Goal: Check status: Check status

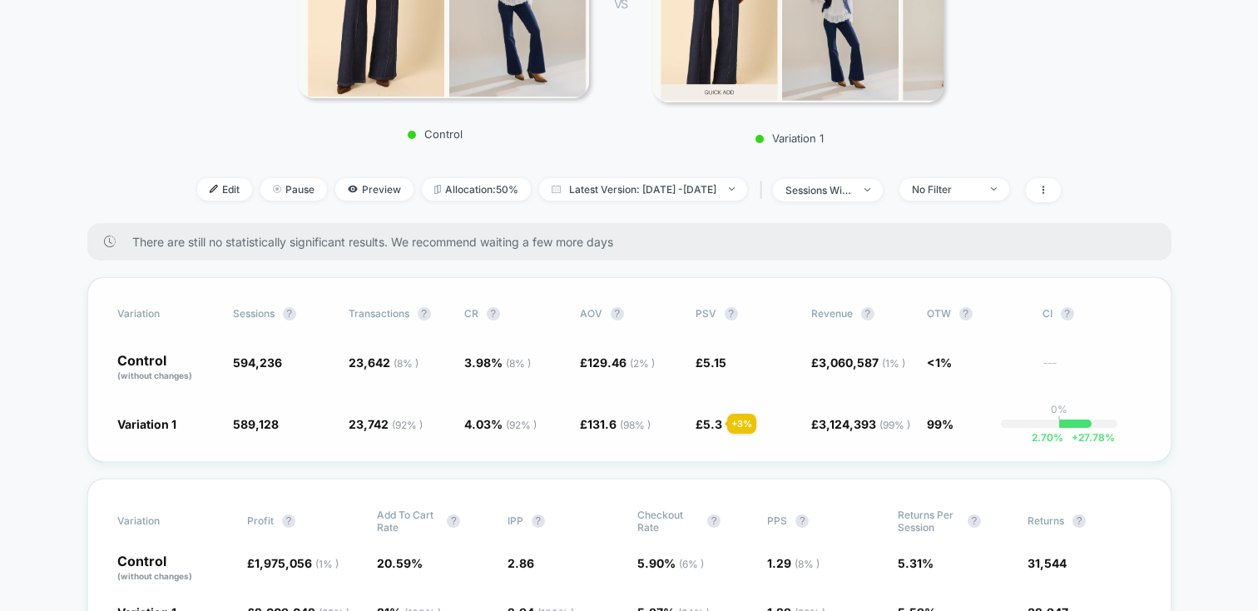
scroll to position [325, 0]
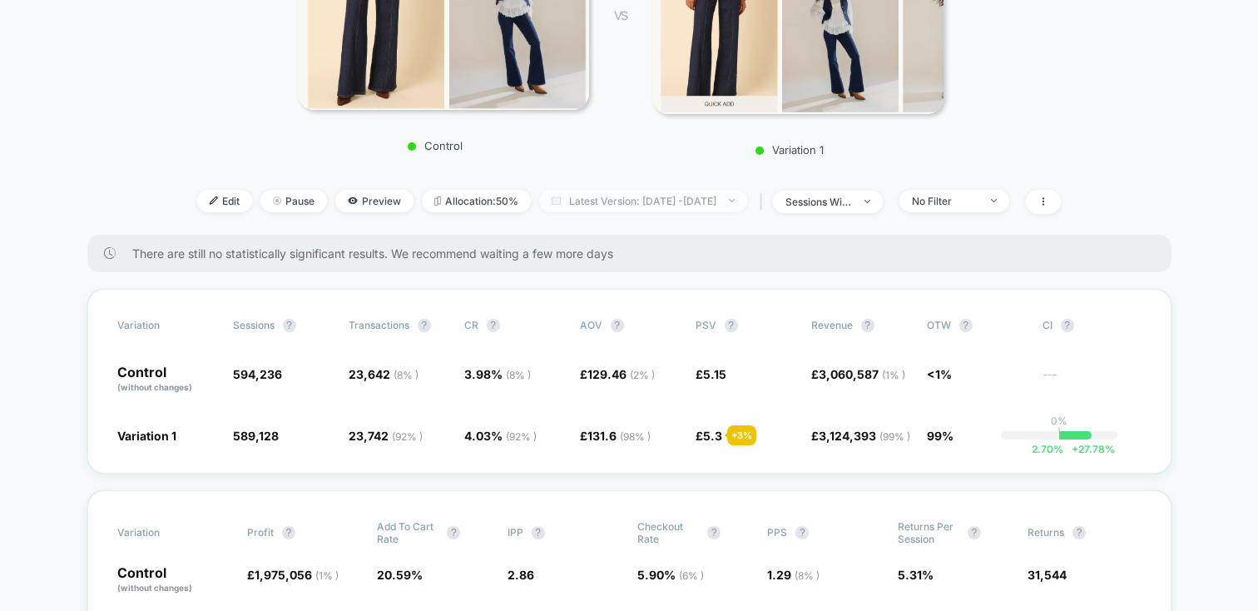
click at [589, 206] on span "Latest Version: [DATE] - [DATE]" at bounding box center [643, 201] width 208 height 22
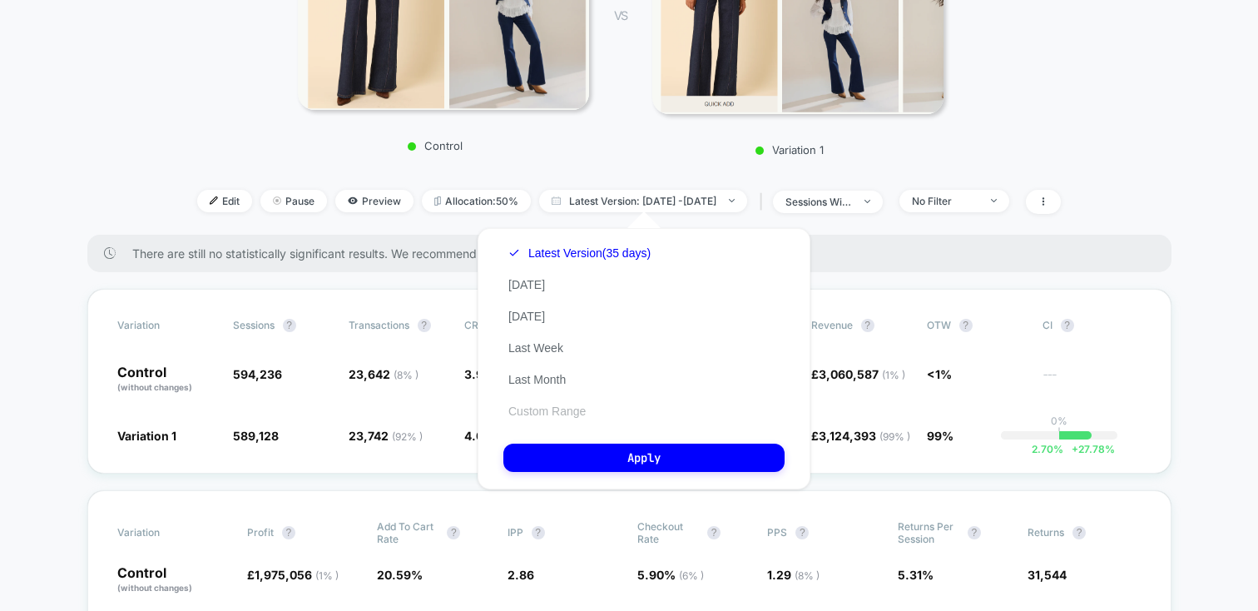
click at [557, 407] on button "Custom Range" at bounding box center [546, 411] width 87 height 15
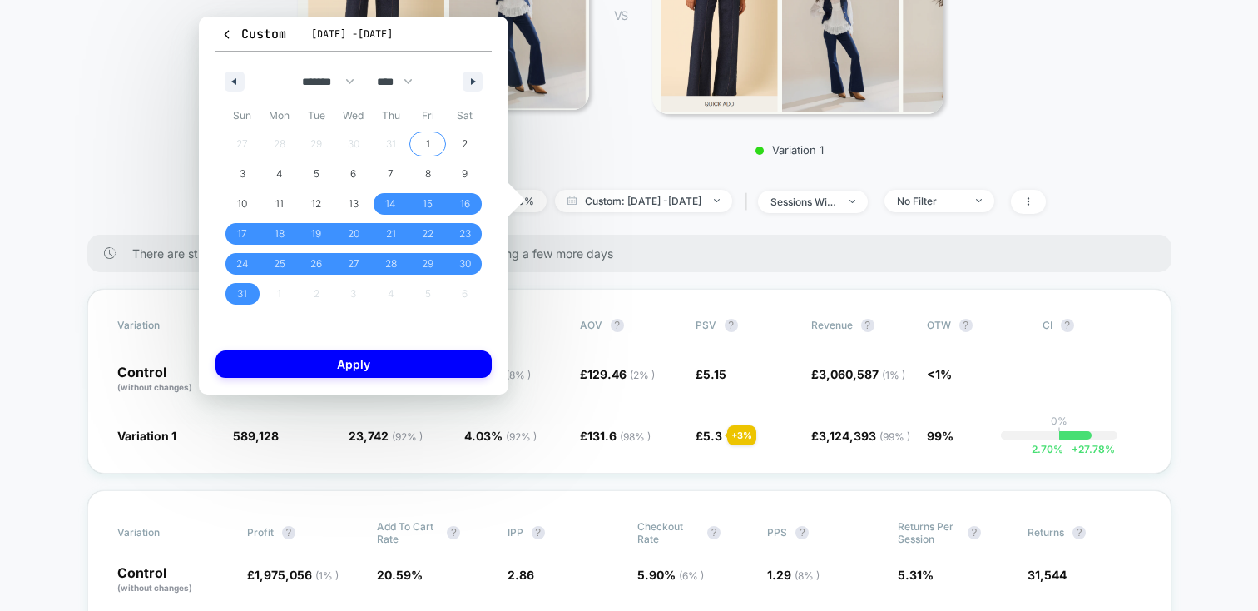
click at [420, 133] on span "1" at bounding box center [427, 144] width 37 height 22
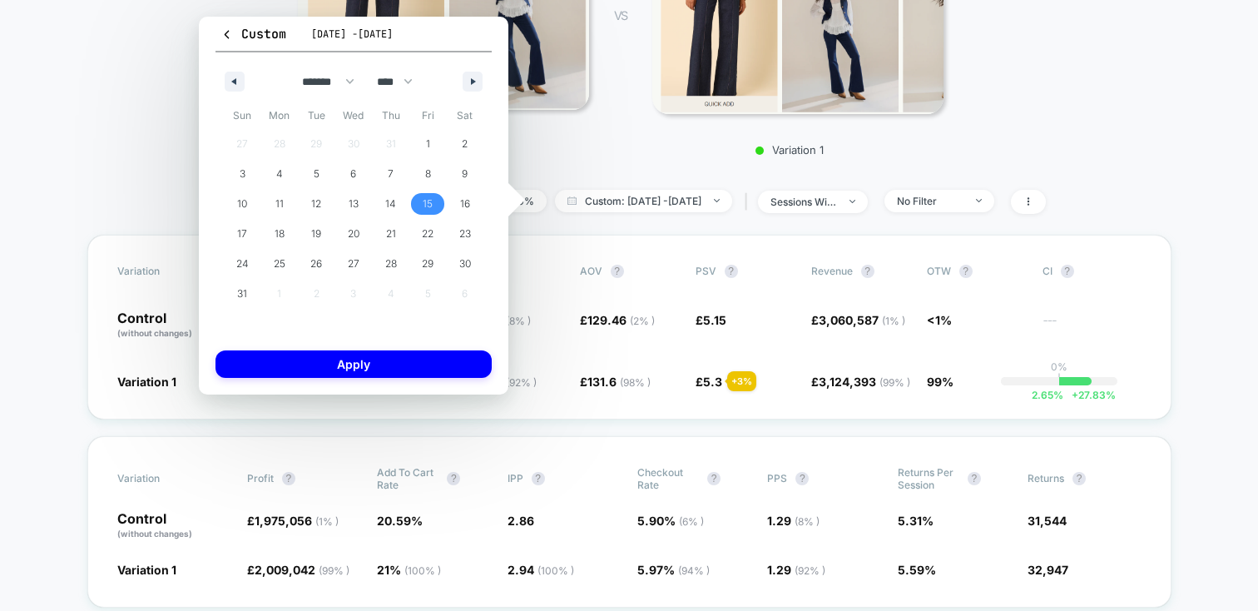
click at [439, 203] on span "15" at bounding box center [427, 204] width 37 height 22
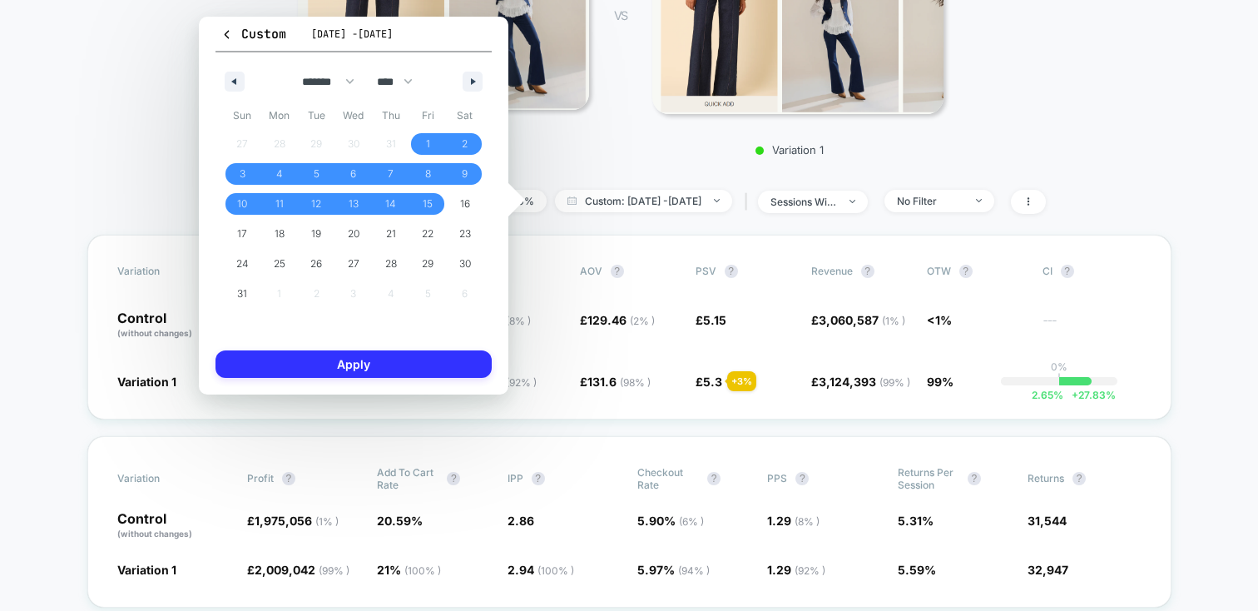
click at [419, 358] on button "Apply" at bounding box center [354, 363] width 276 height 27
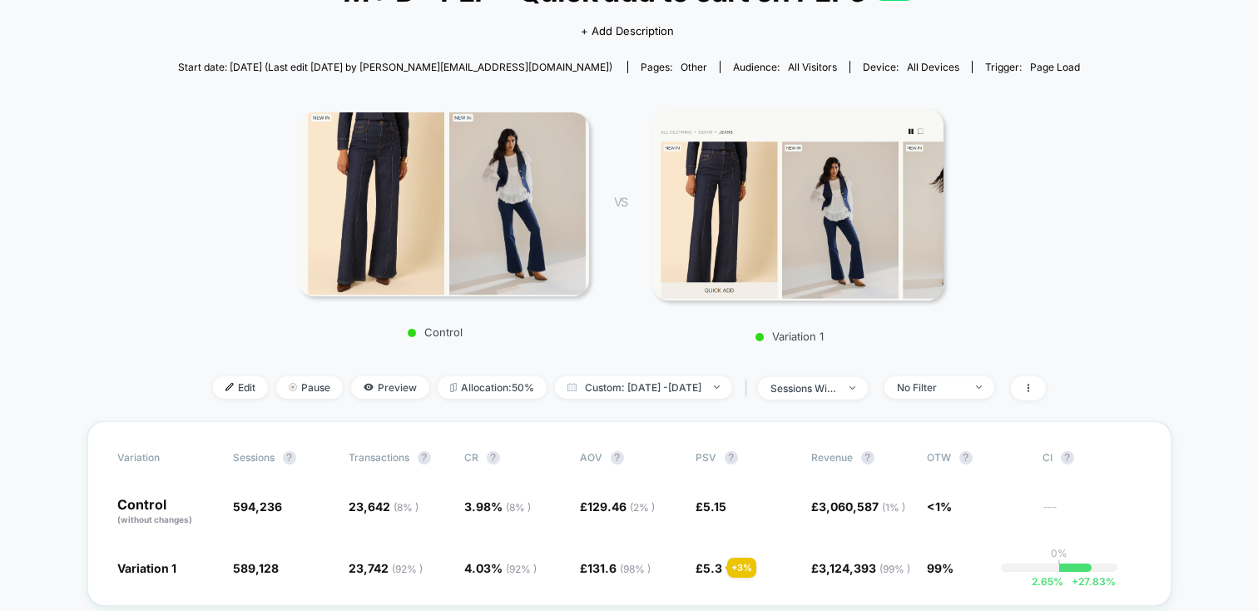
scroll to position [316, 0]
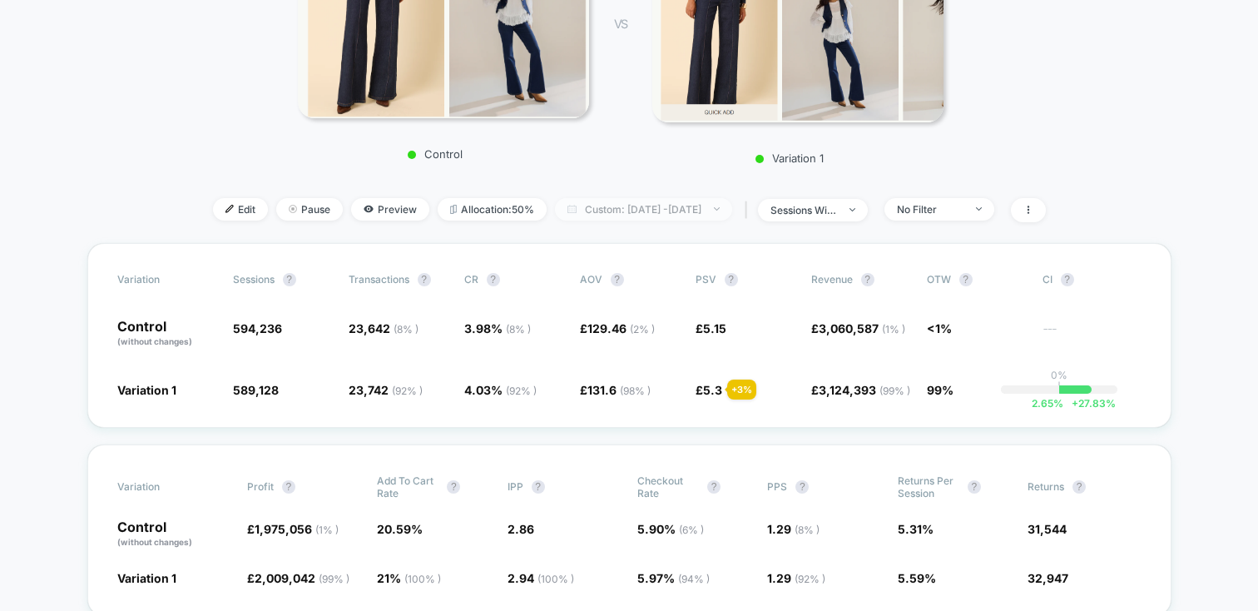
click at [707, 210] on span "Custom: [DATE] - [DATE]" at bounding box center [643, 209] width 177 height 22
select select "*"
select select "****"
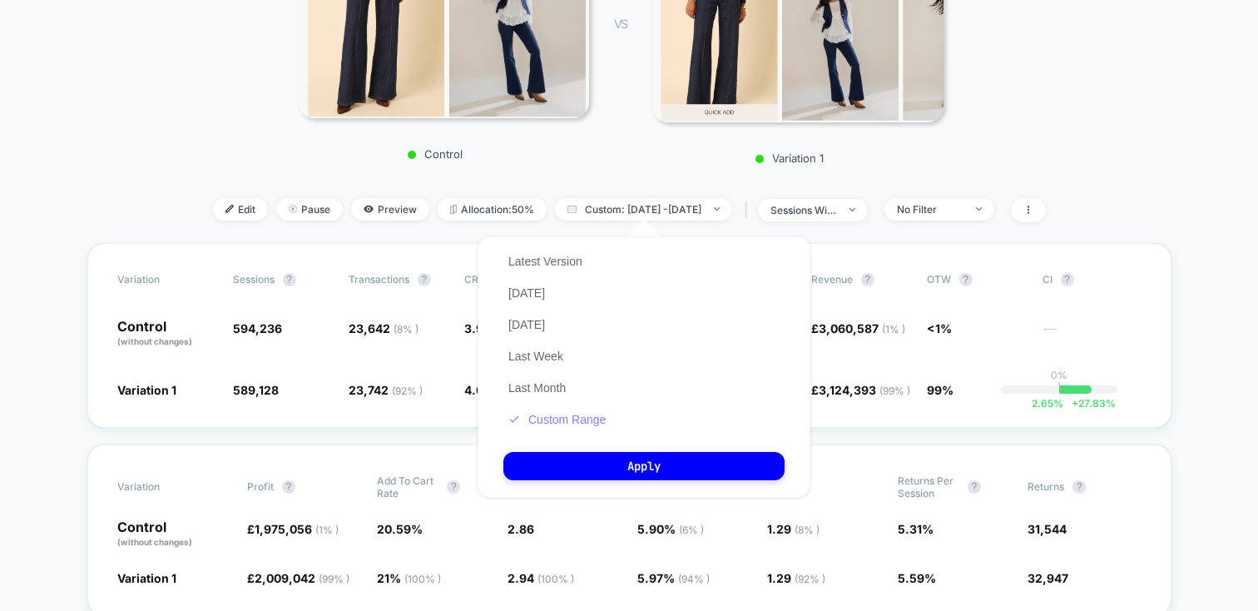
click at [567, 417] on button "Custom Range" at bounding box center [556, 419] width 107 height 15
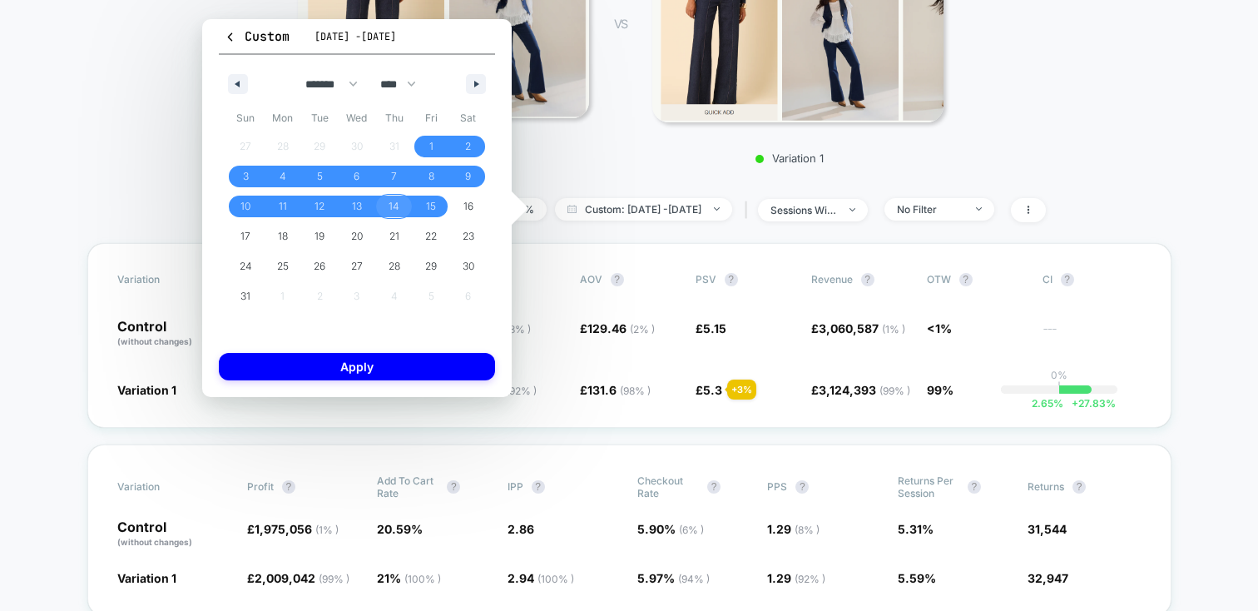
click at [399, 206] on span "14" at bounding box center [393, 207] width 37 height 22
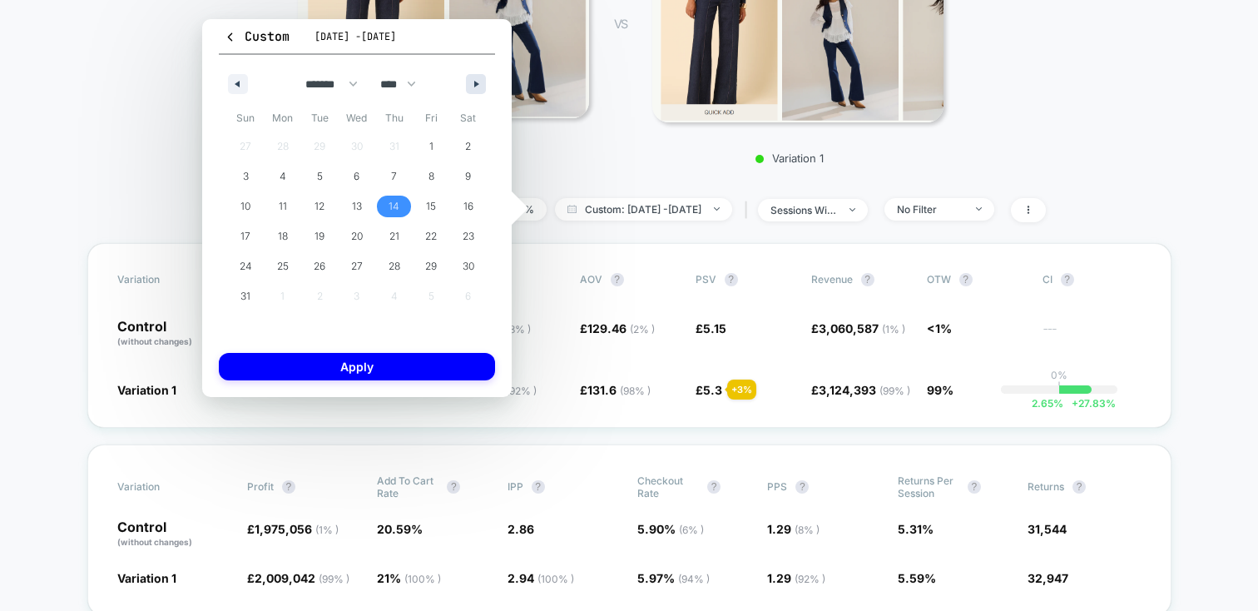
click at [480, 82] on icon "button" at bounding box center [478, 84] width 8 height 7
select select "*"
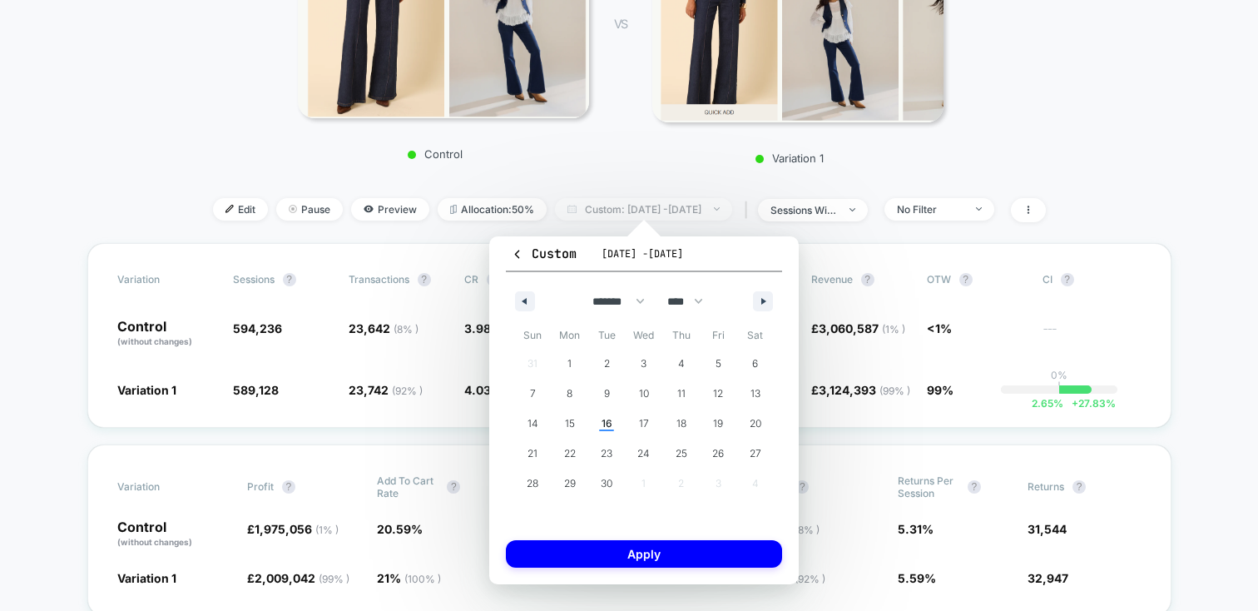
click at [631, 215] on span "Custom: [DATE] - [DATE]" at bounding box center [643, 209] width 177 height 22
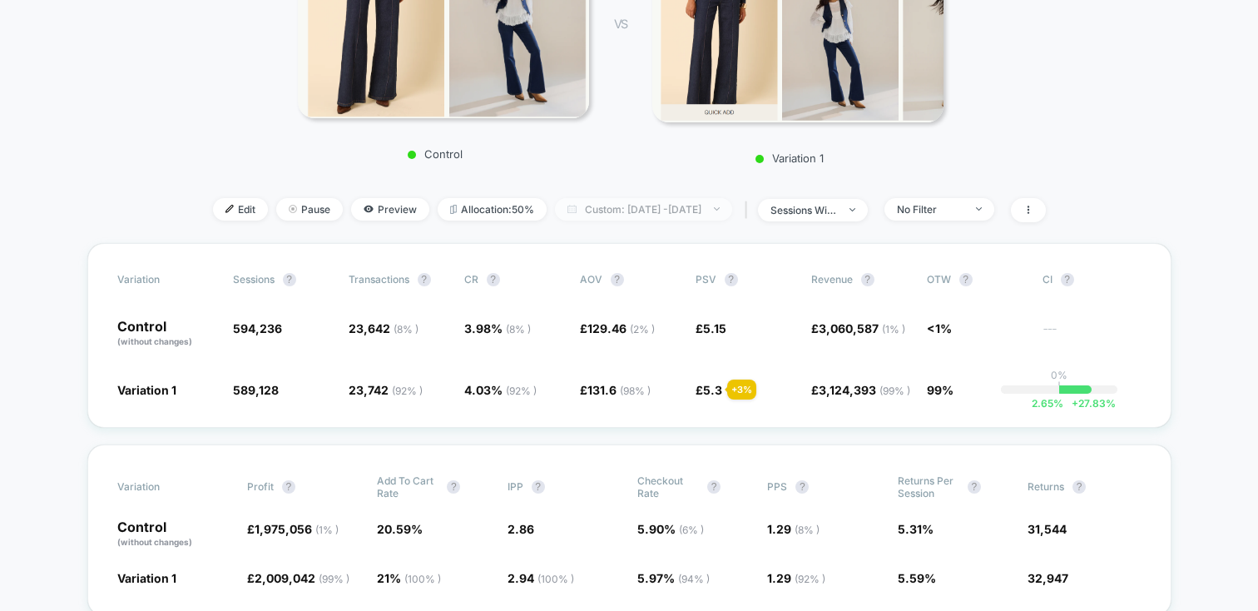
click at [631, 215] on span "Custom: [DATE] - [DATE]" at bounding box center [643, 209] width 177 height 22
select select "*"
select select "****"
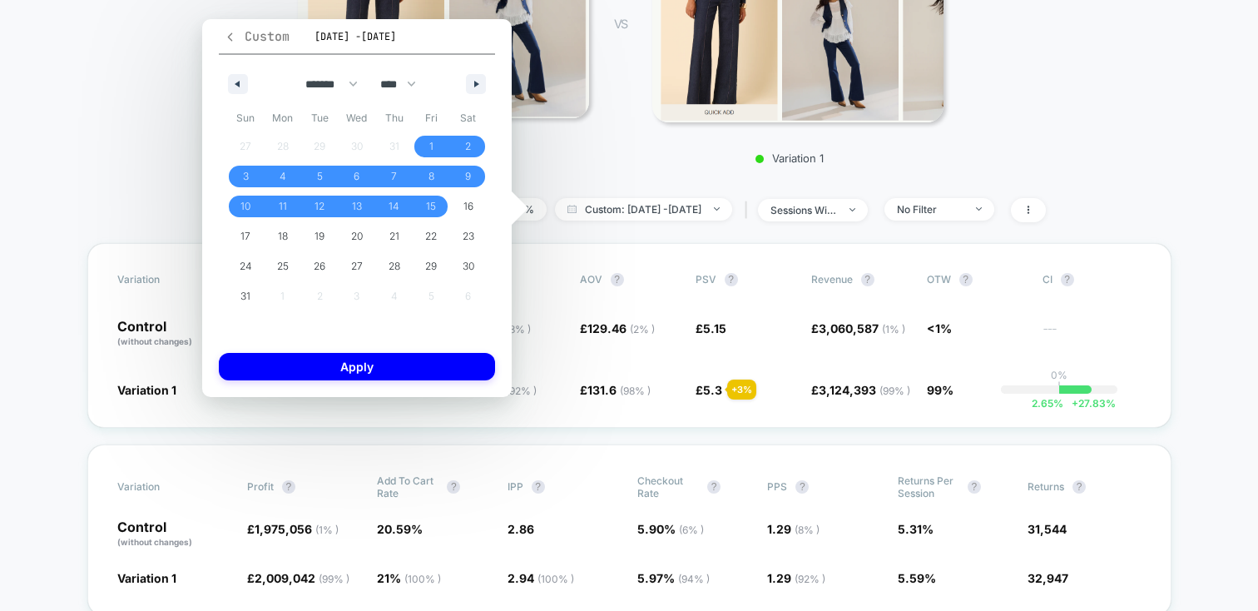
click at [231, 32] on icon "button" at bounding box center [230, 37] width 12 height 12
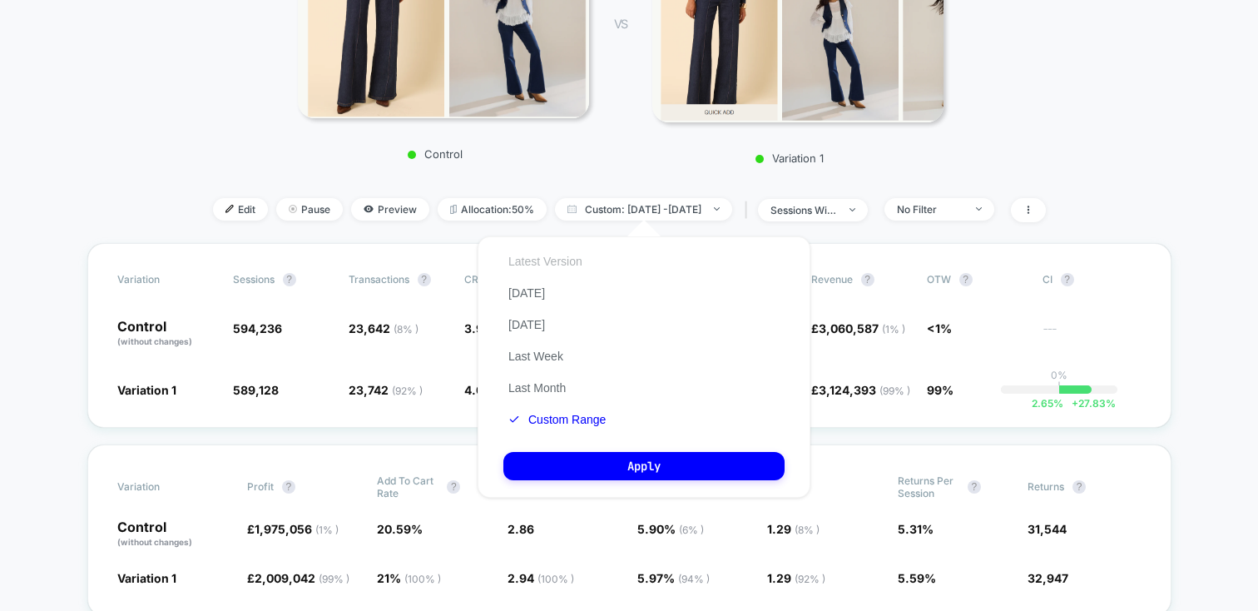
click at [552, 265] on button "Latest Version" at bounding box center [545, 261] width 84 height 15
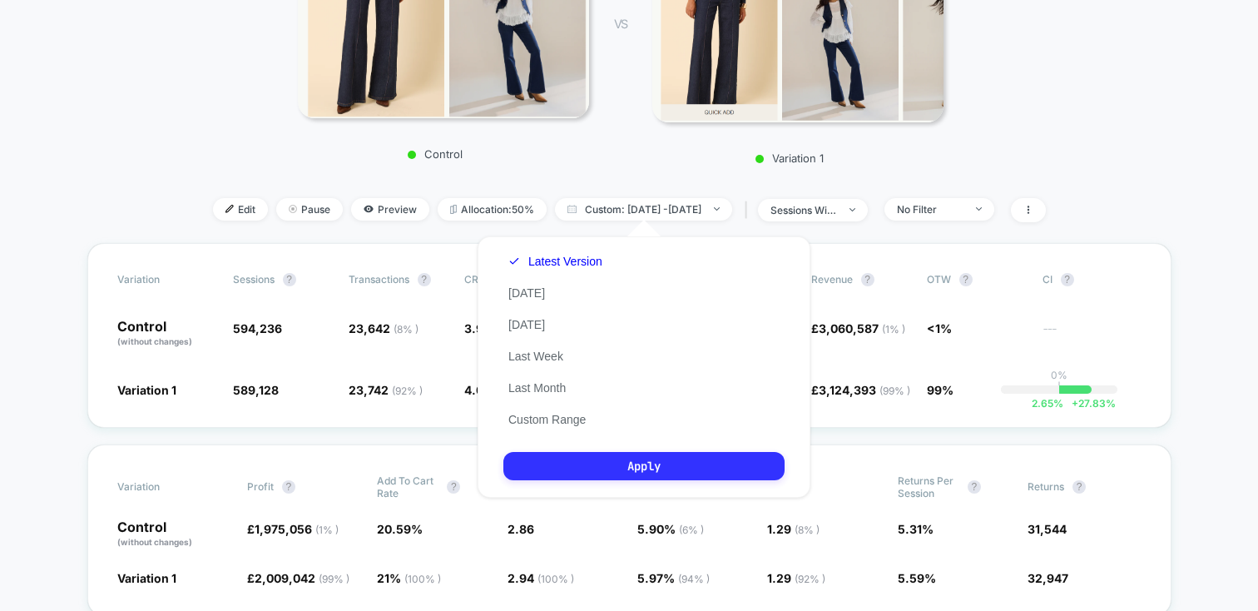
click at [660, 464] on button "Apply" at bounding box center [643, 466] width 281 height 28
